Goal: Transaction & Acquisition: Purchase product/service

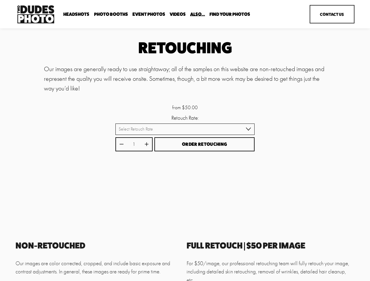
click at [185, 141] on button "Order Retouching" at bounding box center [204, 144] width 100 height 14
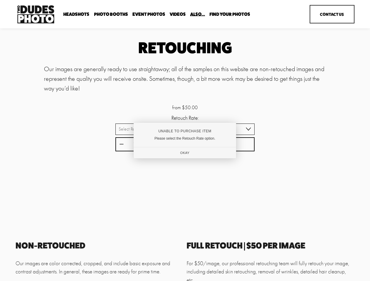
click at [185, 130] on div "Unable to Purchase Item" at bounding box center [184, 131] width 83 height 4
click at [121, 145] on div at bounding box center [185, 140] width 370 height 281
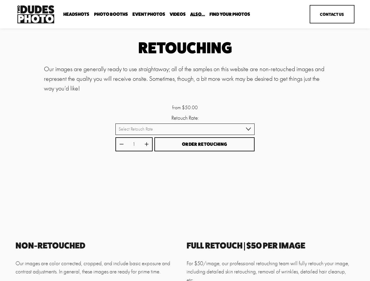
click at [147, 145] on div "Unable to Purchase Item Please select the Retouch Rate option. Okay" at bounding box center [185, 140] width 98 height 34
click at [205, 145] on div "Unable to Purchase Item Please select the Retouch Rate option. Okay" at bounding box center [185, 140] width 98 height 34
